Goal: Obtain resource: Obtain resource

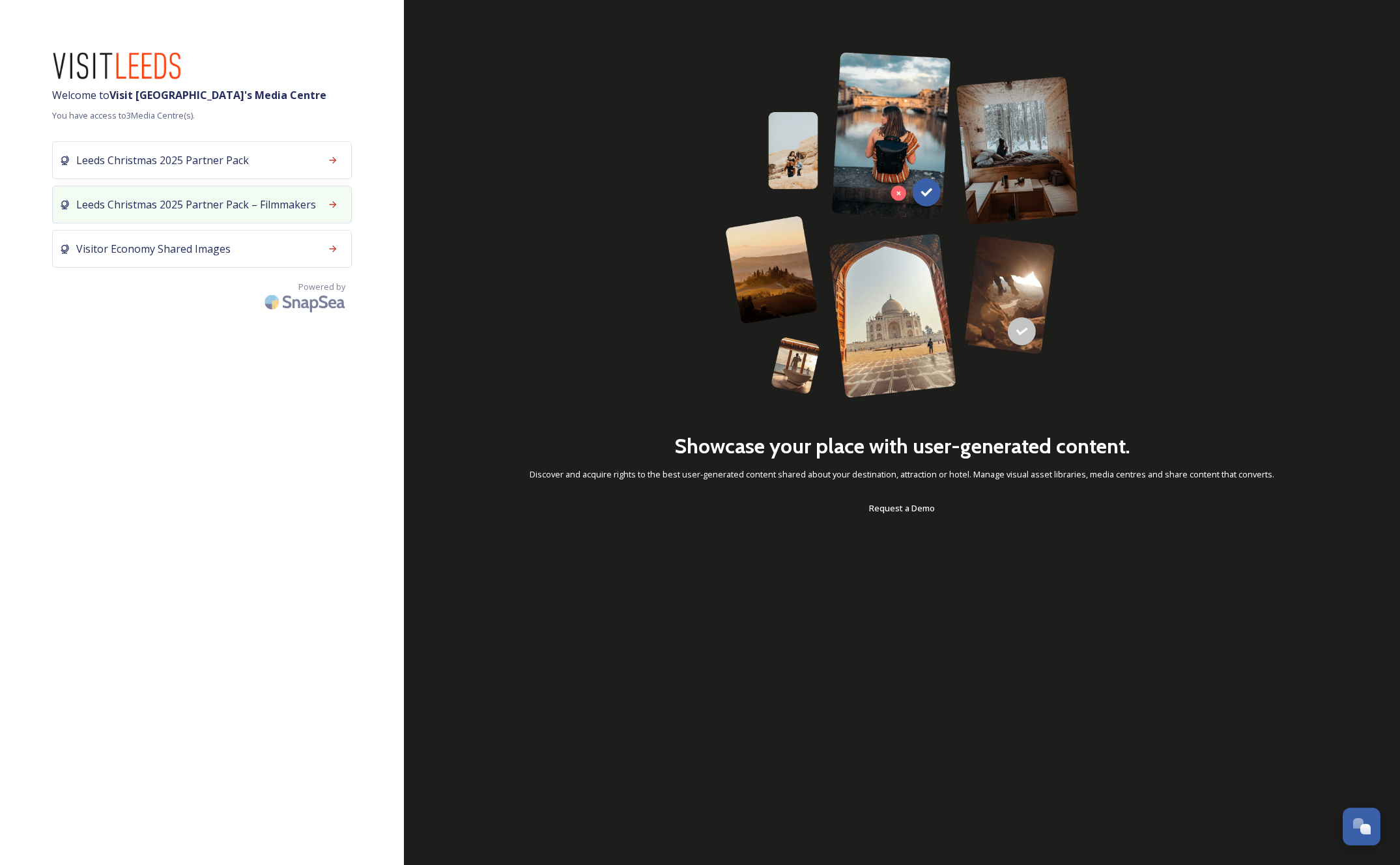
click at [207, 217] on div "Leeds Christmas 2025 Partner Pack – Filmmakers" at bounding box center [202, 204] width 300 height 38
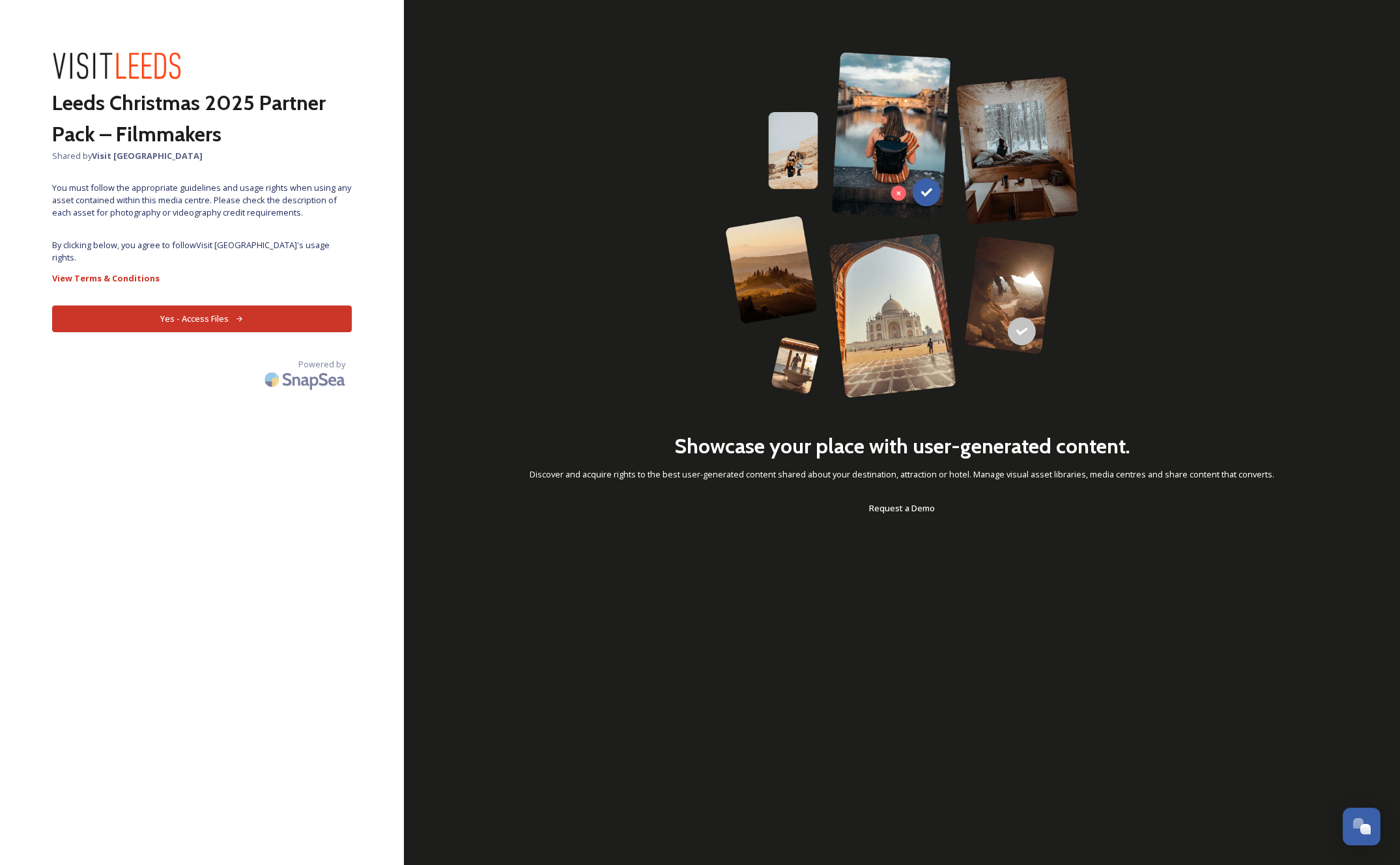
click at [174, 306] on button "Yes - Access Files" at bounding box center [202, 319] width 300 height 27
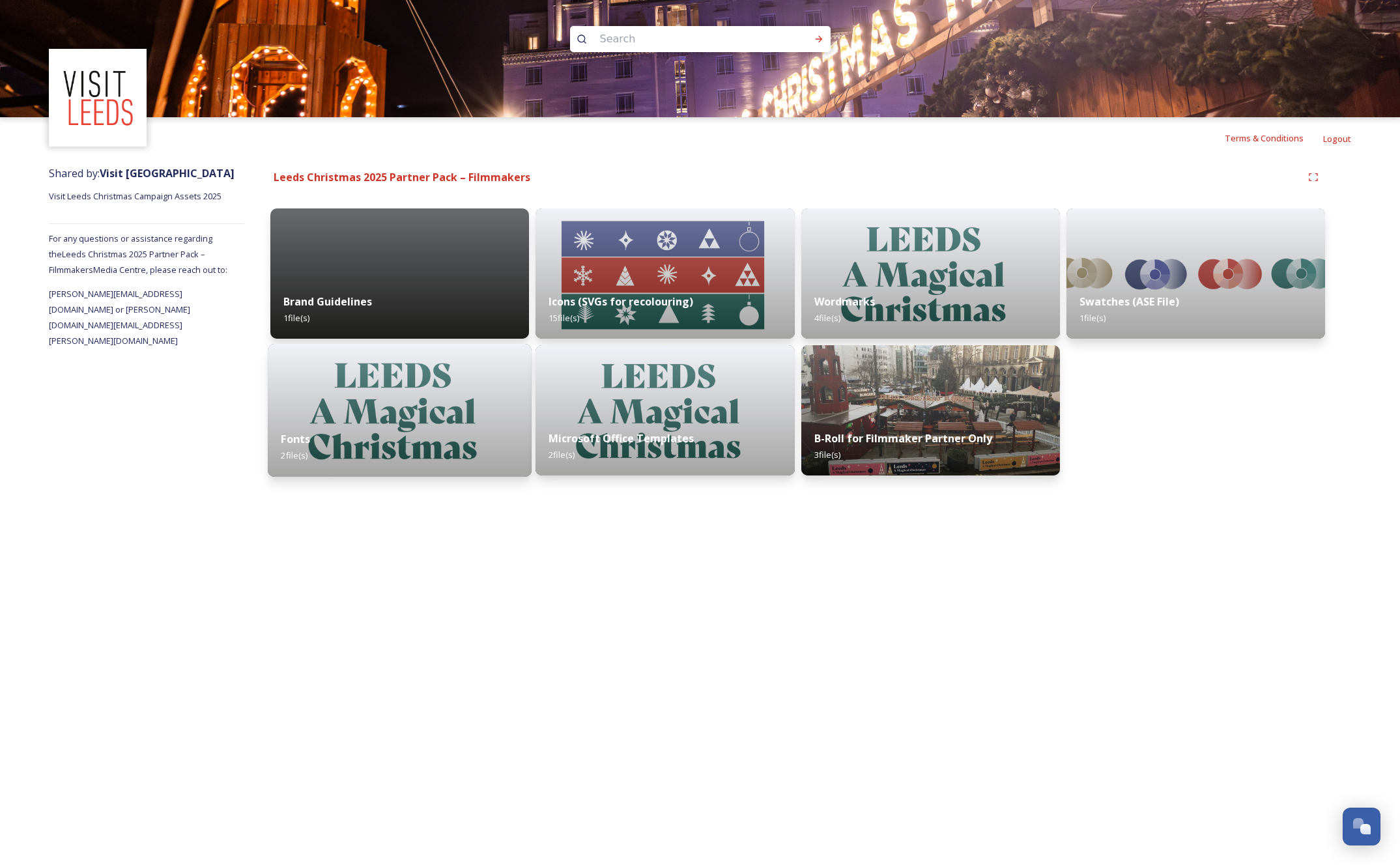
click at [375, 389] on img at bounding box center [399, 410] width 264 height 133
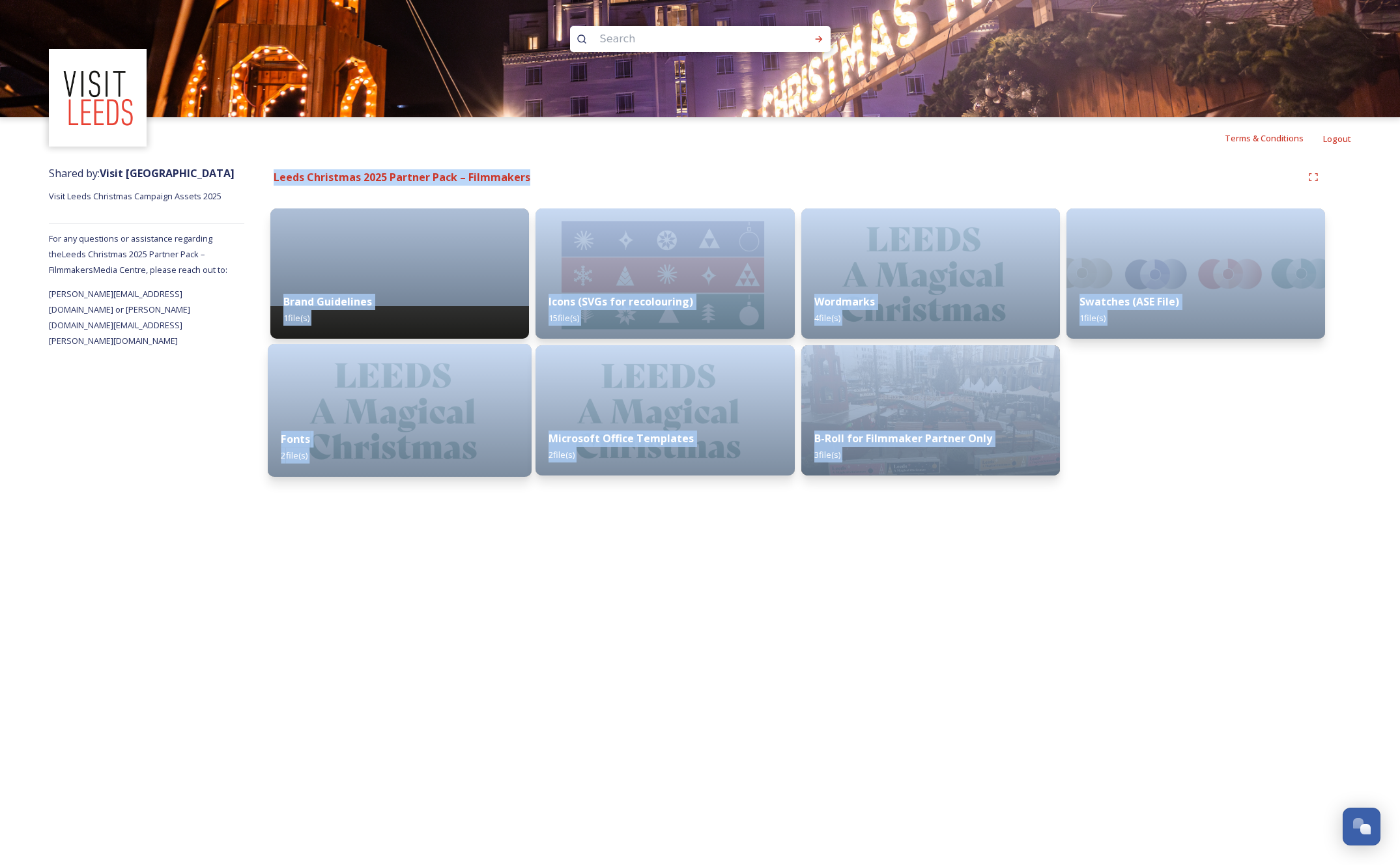
click at [375, 389] on div "Terms & Conditions Logout Shared by: Visit [GEOGRAPHIC_DATA] Visit Leeds Christ…" at bounding box center [700, 432] width 1400 height 865
click at [560, 562] on div "Terms & Conditions Logout Shared by: Visit [GEOGRAPHIC_DATA] Visit Leeds Christ…" at bounding box center [700, 432] width 1400 height 865
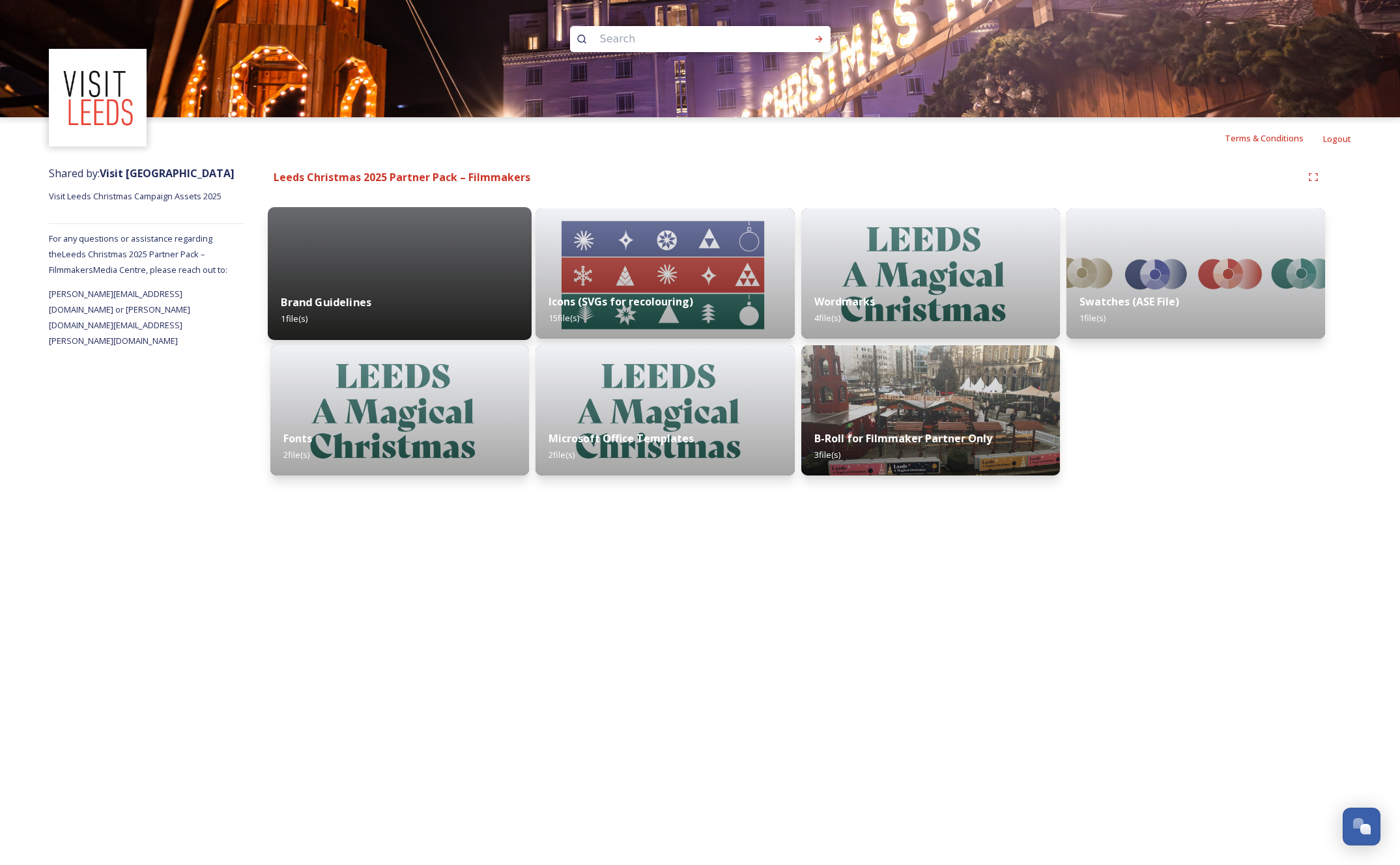
click at [485, 299] on div "Brand Guidelines 1 file(s)" at bounding box center [399, 310] width 264 height 59
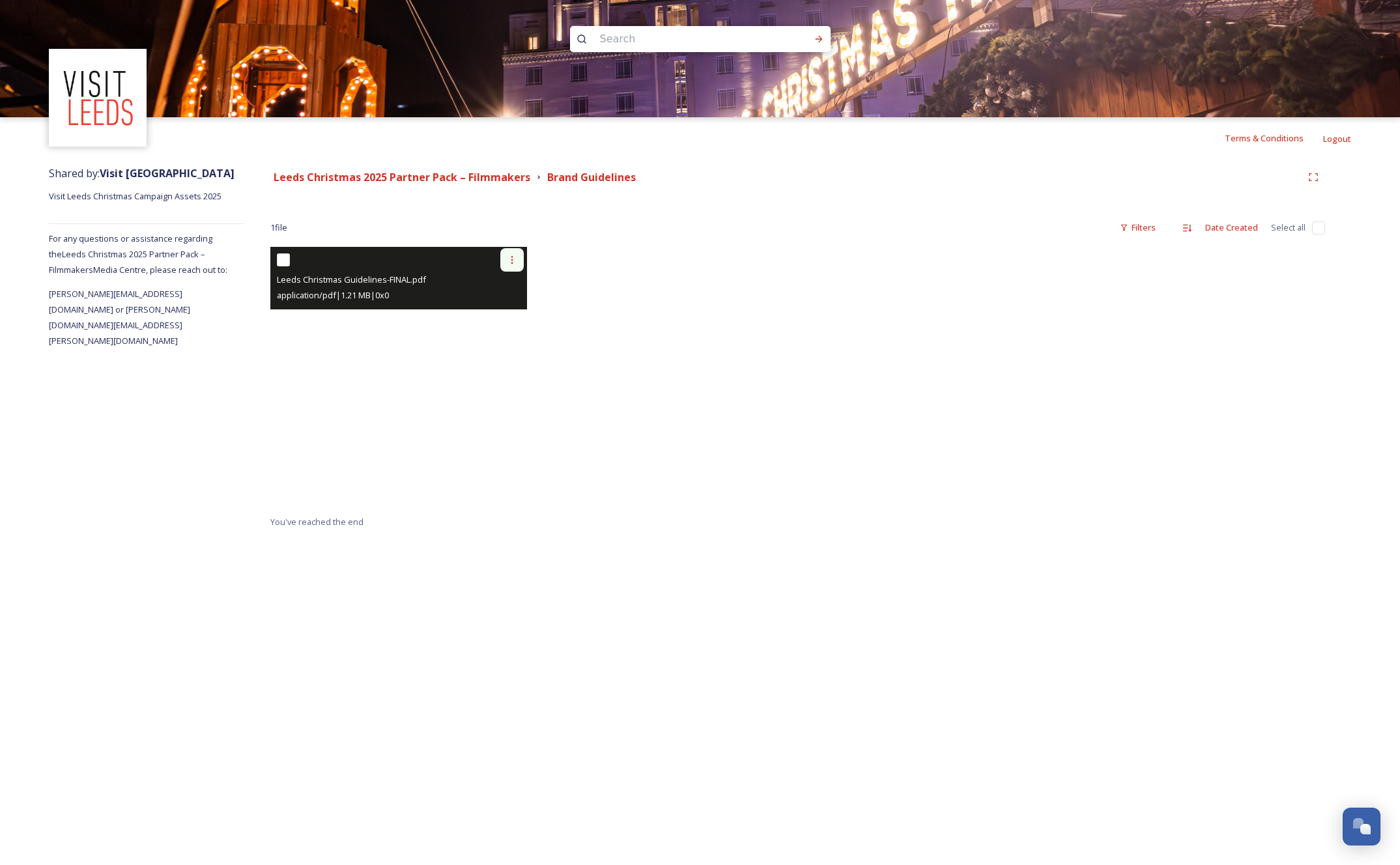
click at [511, 261] on icon at bounding box center [512, 260] width 10 height 10
click at [521, 284] on div "View File" at bounding box center [496, 287] width 53 height 25
